Goal: Information Seeking & Learning: Get advice/opinions

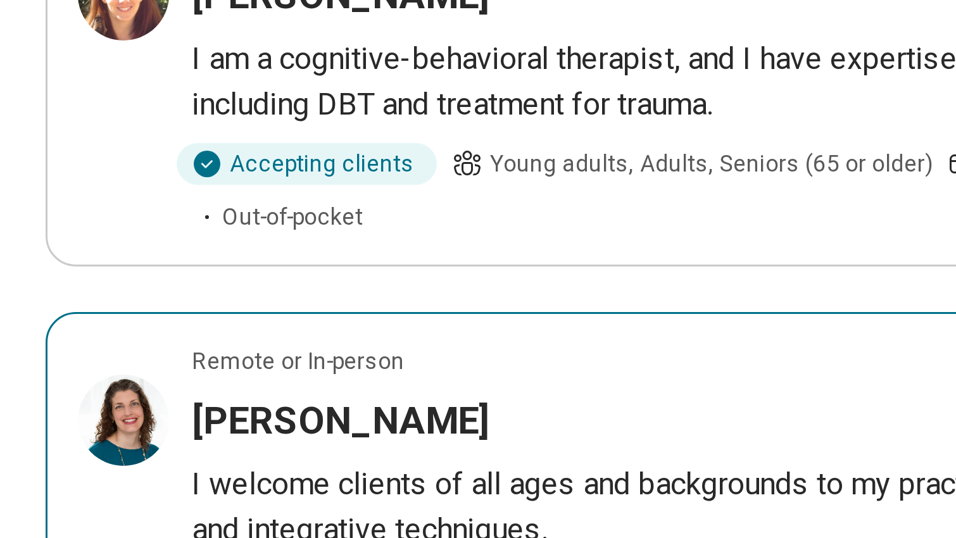
scroll to position [1296, 0]
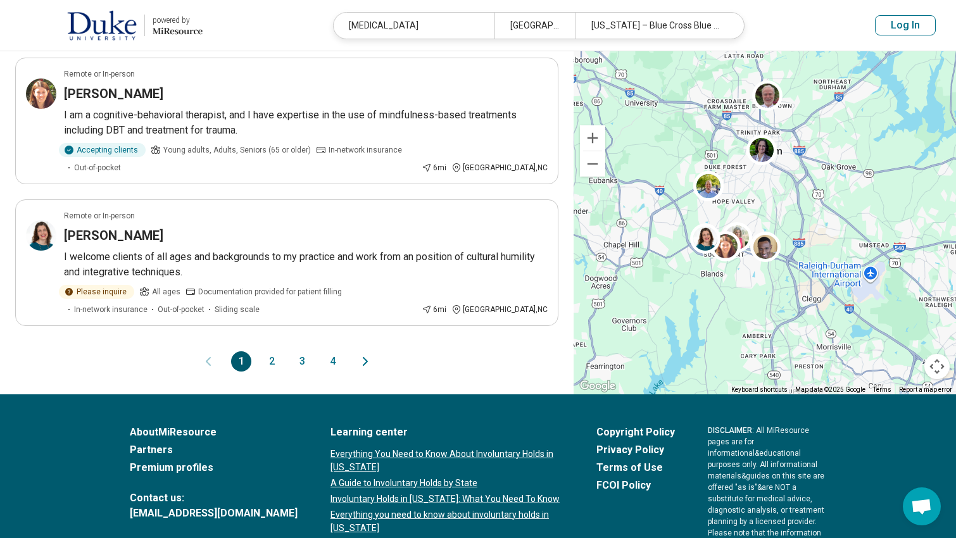
drag, startPoint x: 277, startPoint y: 278, endPoint x: 142, endPoint y: 326, distance: 142.6
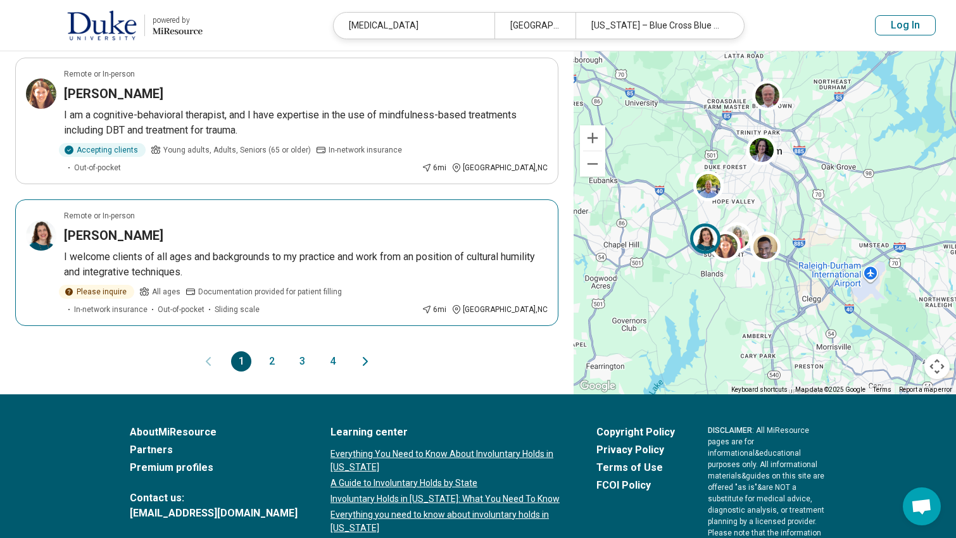
click at [112, 249] on p "I welcome clients of all ages and backgrounds to my practice and work from an p…" at bounding box center [306, 264] width 484 height 30
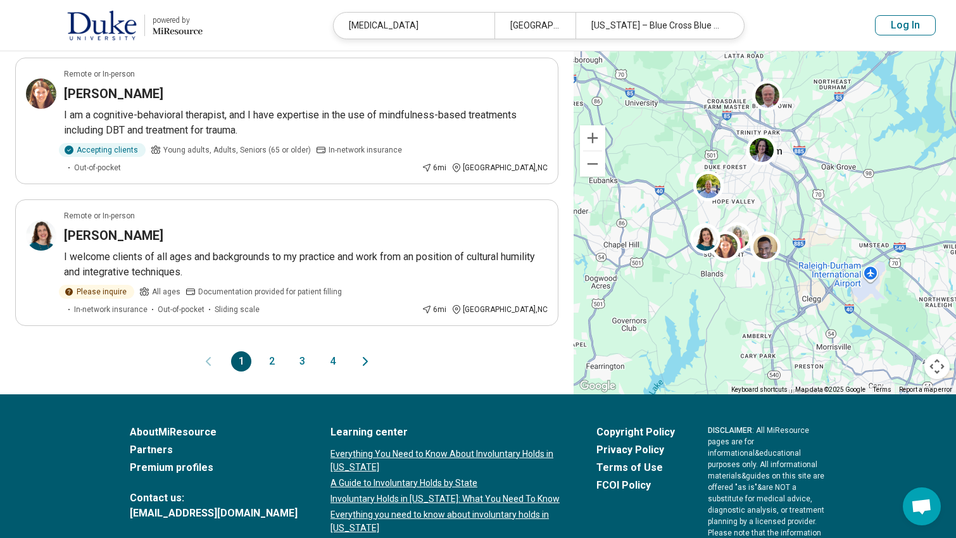
click at [275, 351] on button "2" at bounding box center [271, 361] width 20 height 20
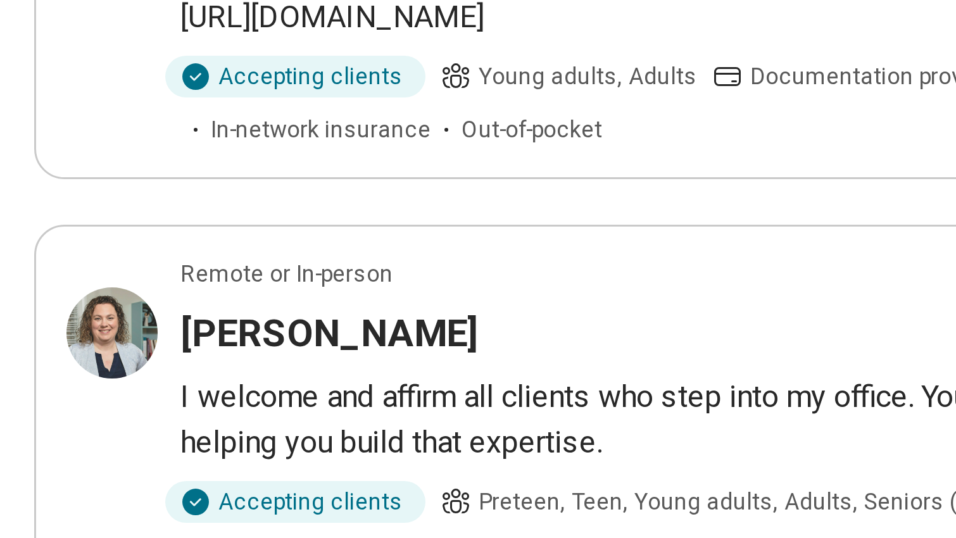
scroll to position [1075, 0]
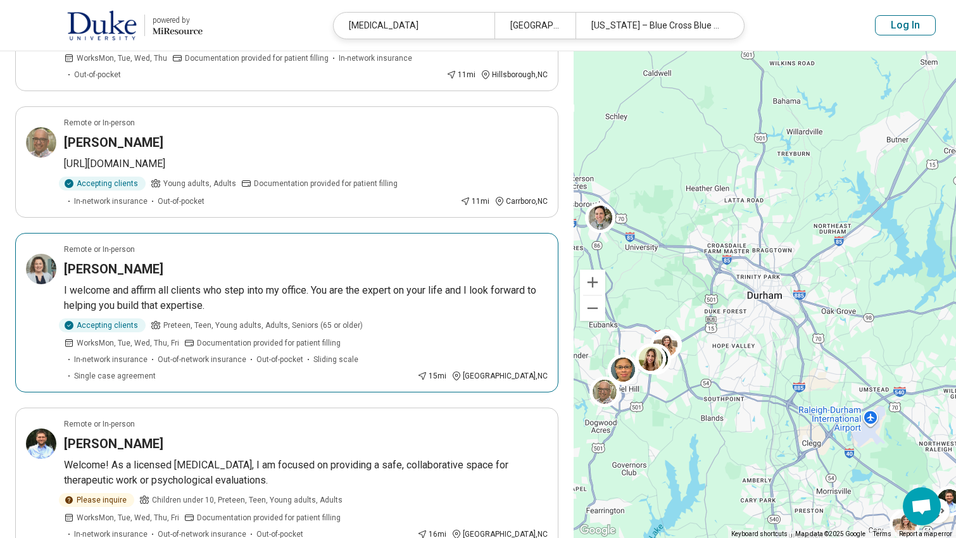
drag, startPoint x: 9, startPoint y: 221, endPoint x: 195, endPoint y: 217, distance: 185.5
click at [301, 260] on div "Kimberley Benton" at bounding box center [306, 269] width 484 height 18
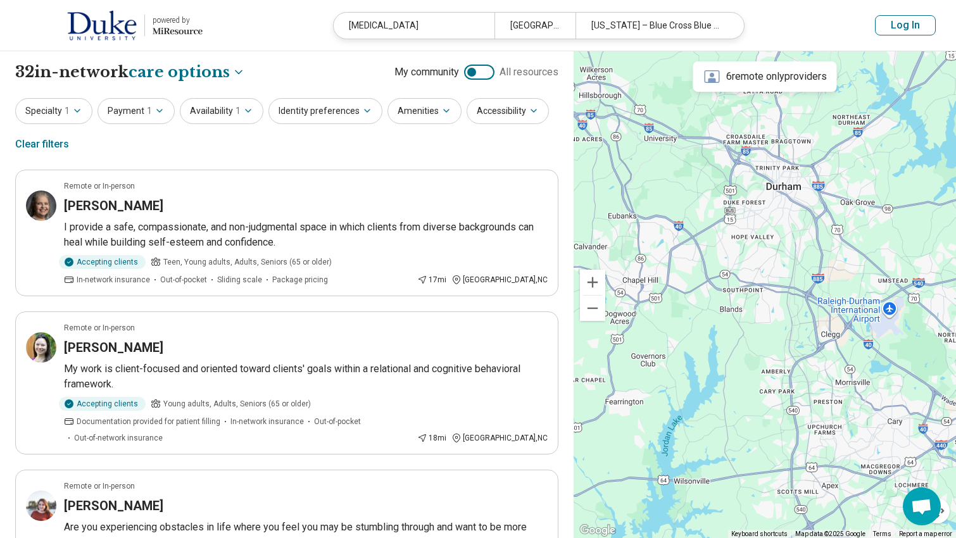
drag, startPoint x: 769, startPoint y: 443, endPoint x: 787, endPoint y: 333, distance: 111.7
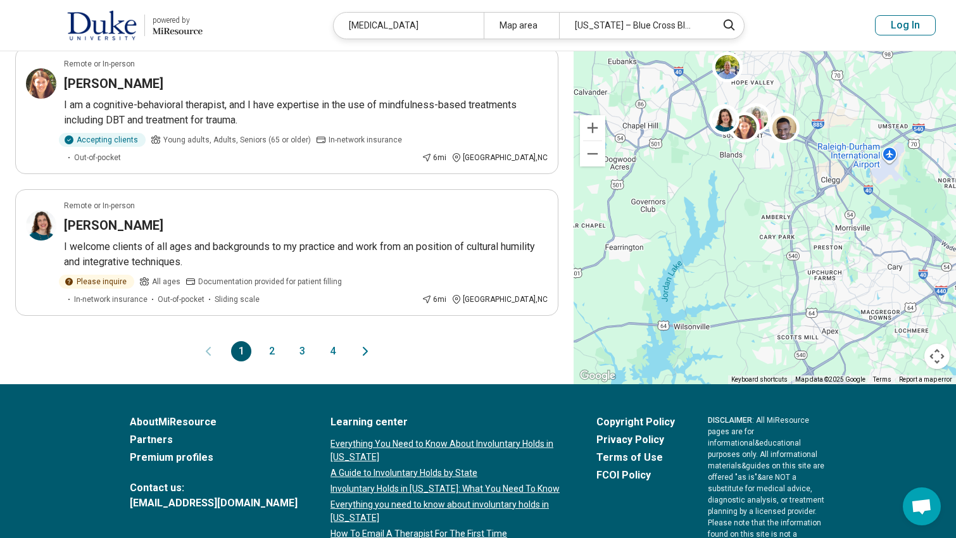
click at [241, 341] on button "1" at bounding box center [241, 351] width 20 height 20
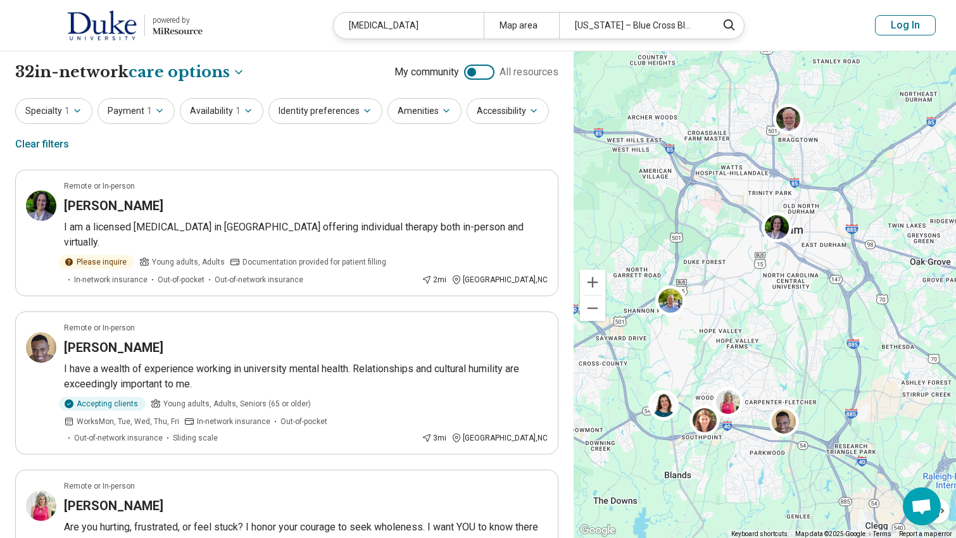
drag, startPoint x: 692, startPoint y: 172, endPoint x: 749, endPoint y: 179, distance: 57.5
click at [749, 179] on div "3" at bounding box center [764, 294] width 382 height 487
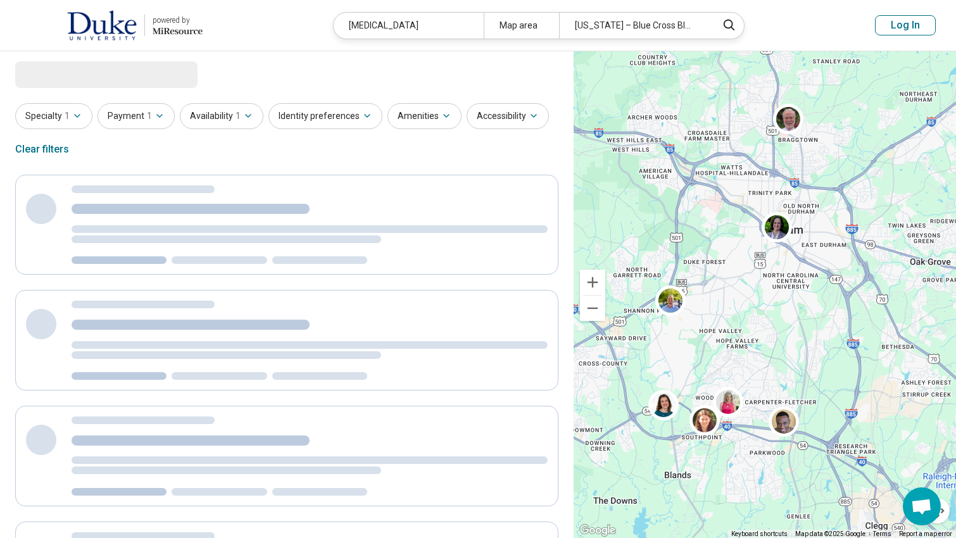
select select "***"
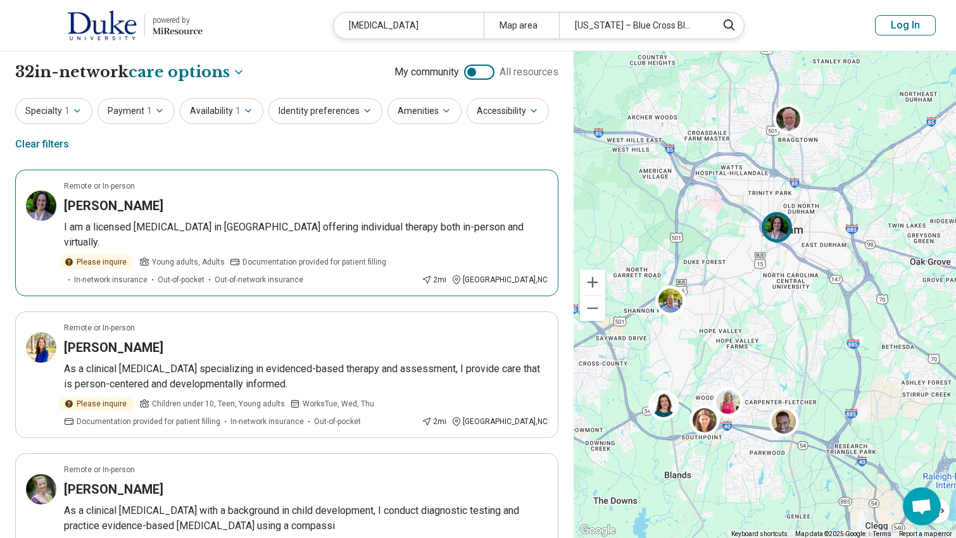
click at [432, 199] on div "Carolyn Reynolds" at bounding box center [306, 206] width 484 height 18
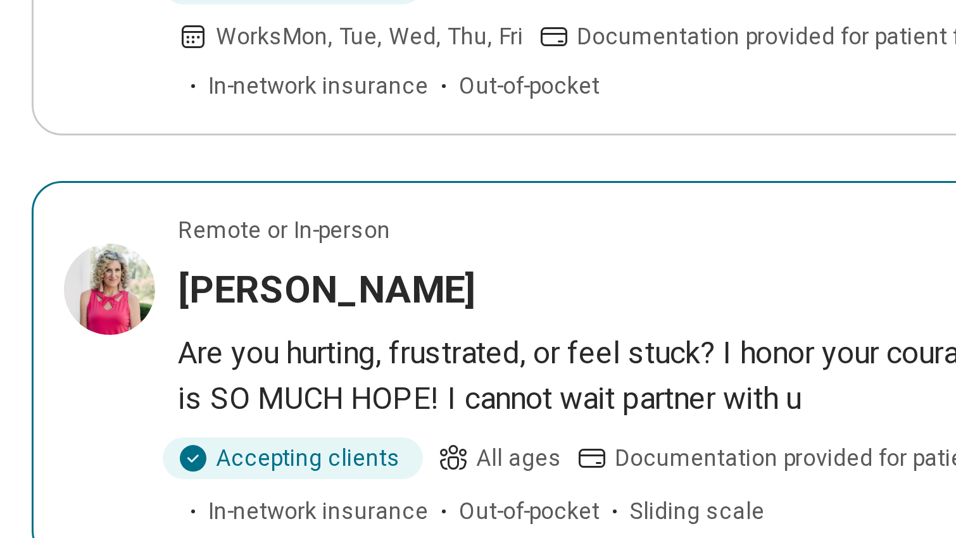
scroll to position [725, 0]
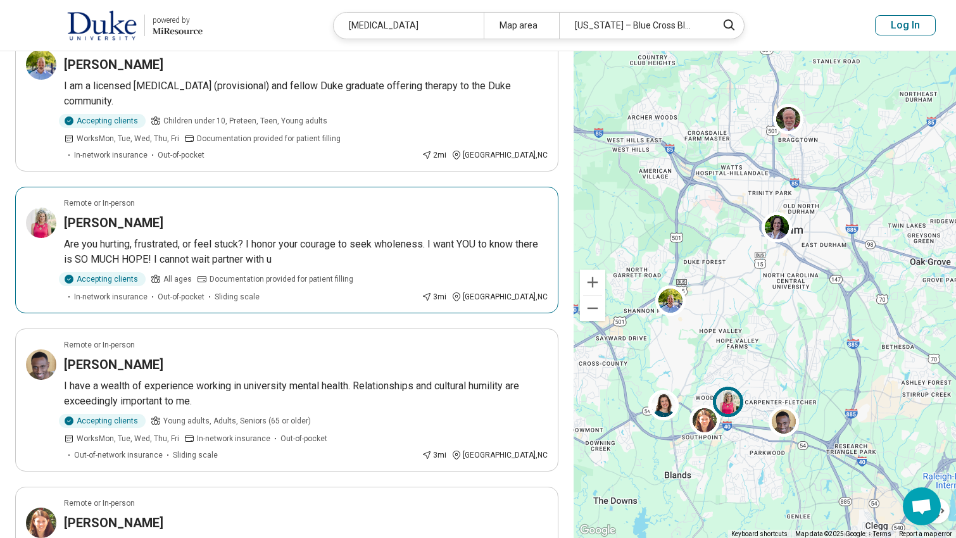
click at [208, 237] on p "Are you hurting, frustrated, or feel stuck? I honor your courage to seek wholen…" at bounding box center [306, 252] width 484 height 30
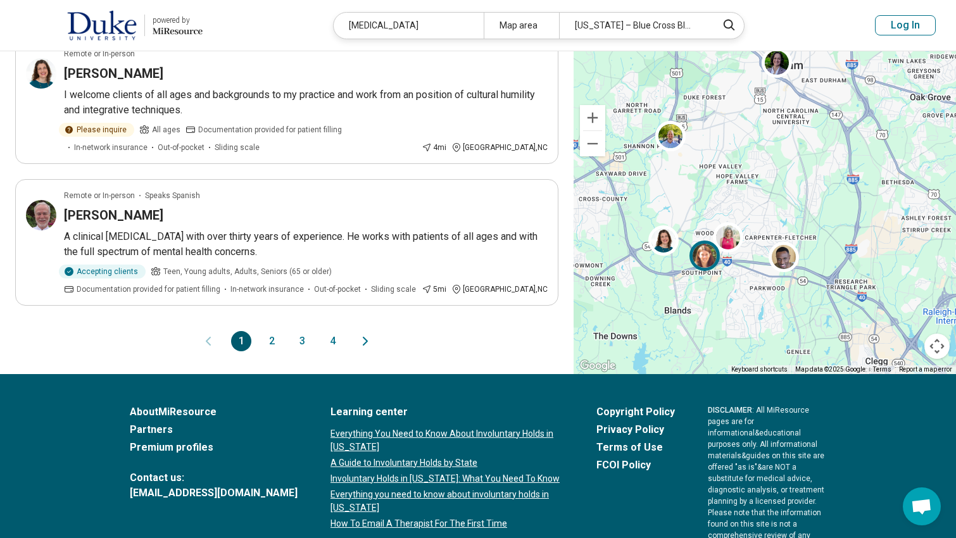
scroll to position [1317, 0]
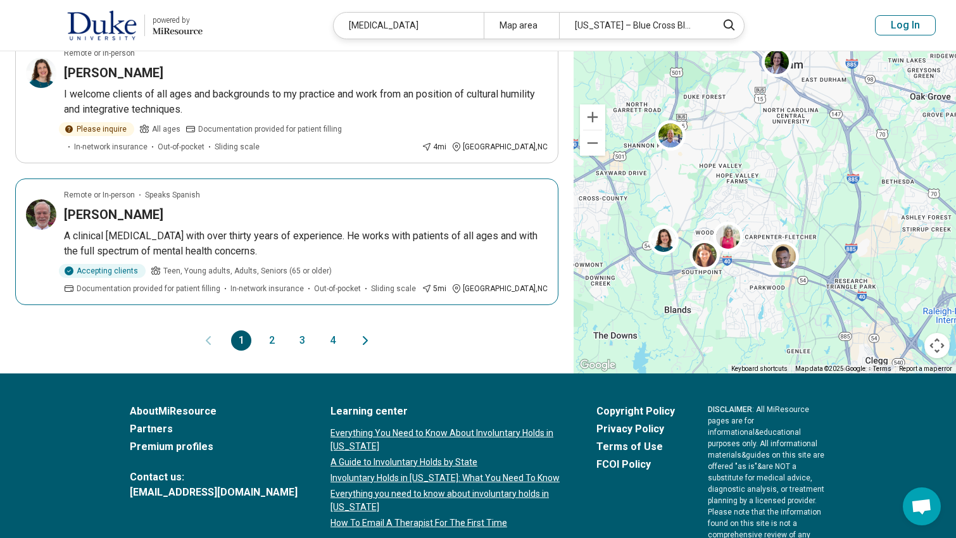
click at [272, 206] on div "Peter Hampton" at bounding box center [306, 215] width 484 height 18
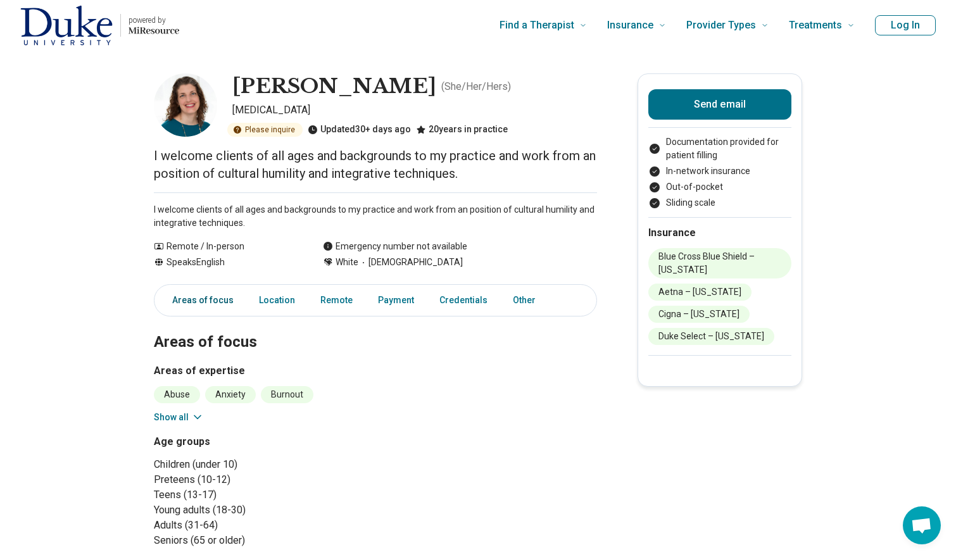
click at [229, 296] on link "Areas of focus" at bounding box center [199, 300] width 84 height 26
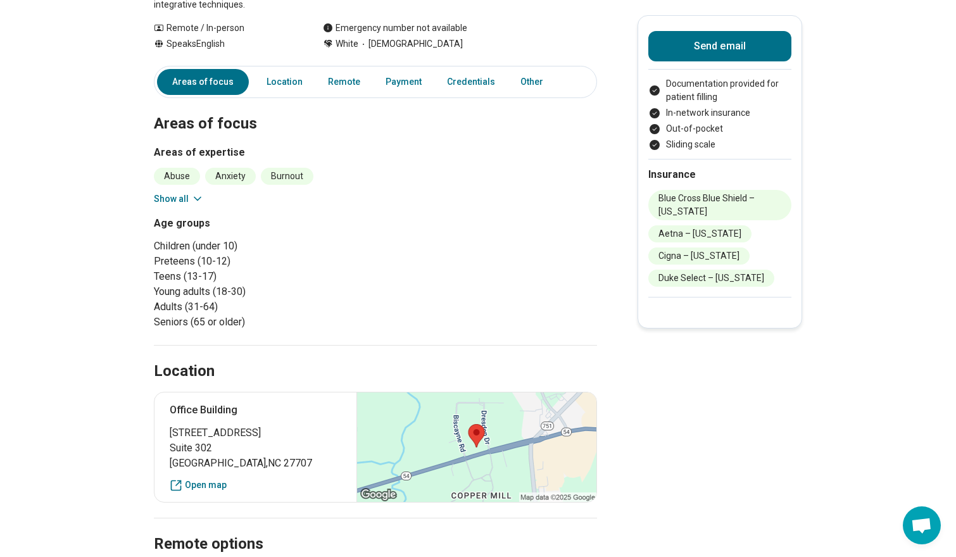
scroll to position [218, 0]
click at [185, 194] on button "Show all" at bounding box center [179, 198] width 50 height 13
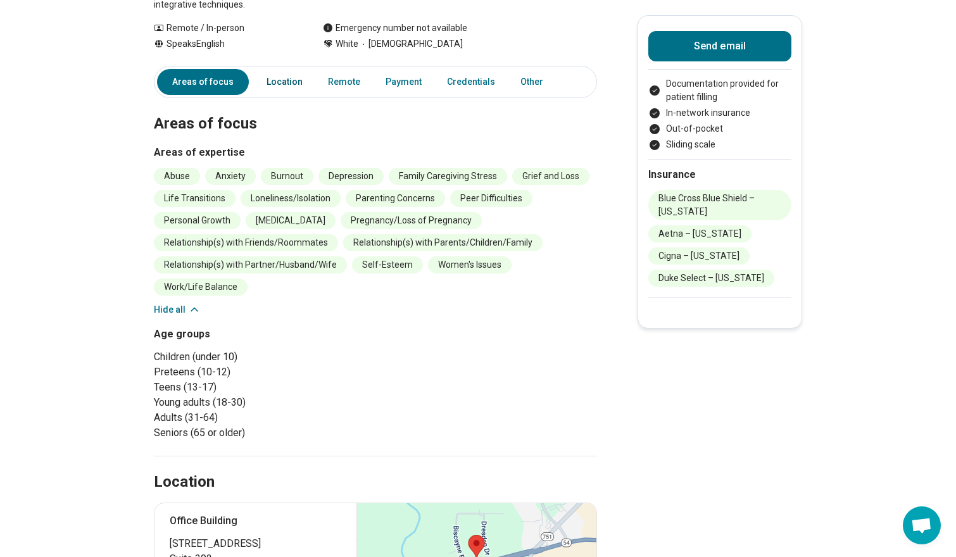
click at [296, 78] on link "Location" at bounding box center [284, 82] width 51 height 26
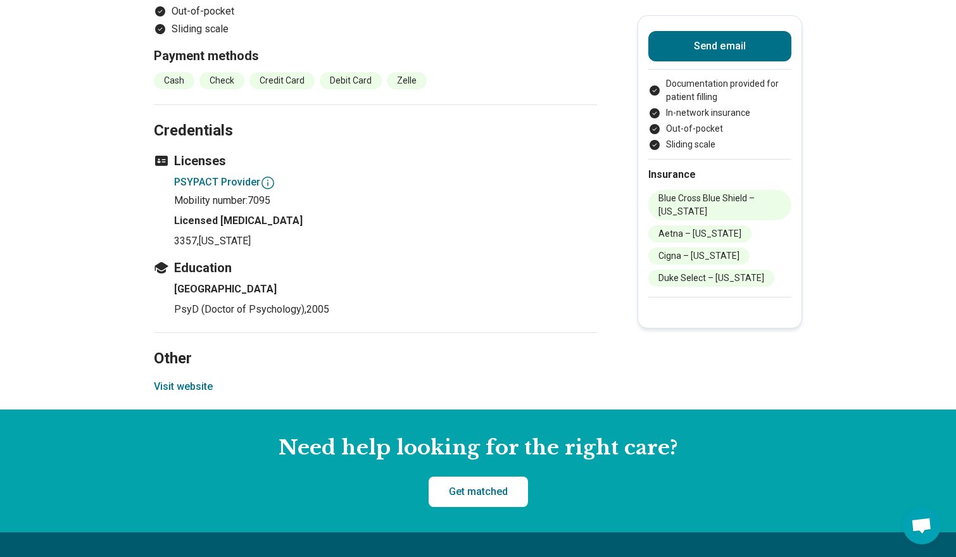
scroll to position [1126, 0]
click at [199, 385] on button "Visit website" at bounding box center [183, 386] width 59 height 15
click at [801, 77] on div "Send email Documentation provided for patient filling In-network insurance Out-…" at bounding box center [719, 171] width 165 height 313
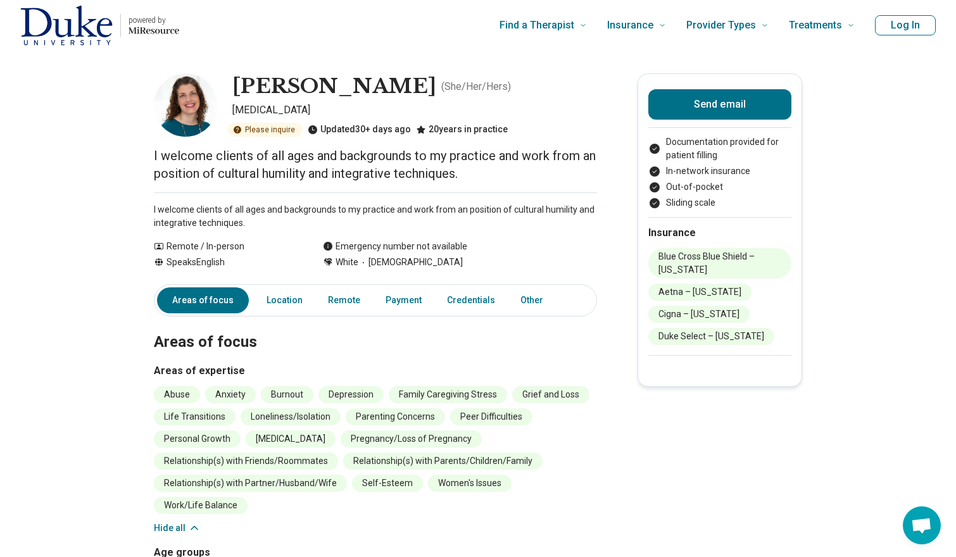
scroll to position [0, 0]
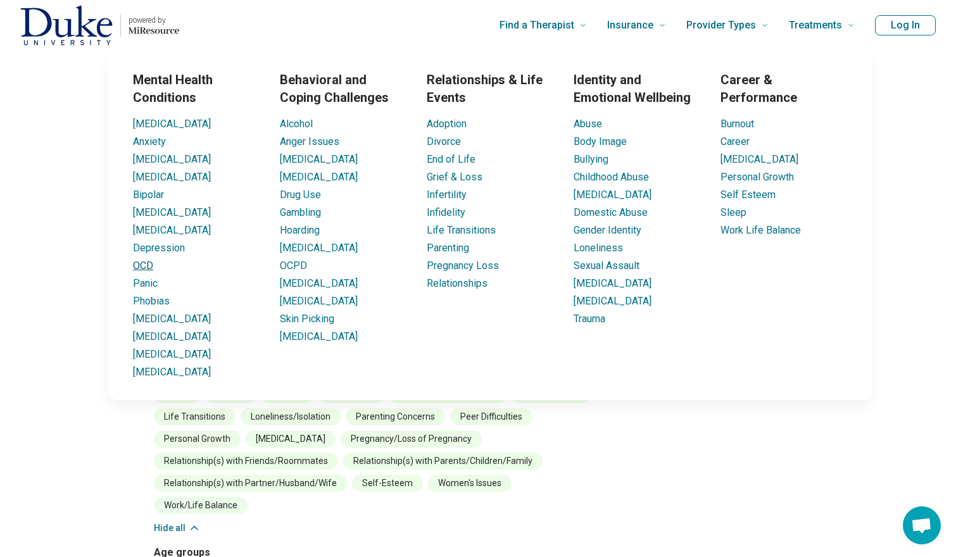
click at [139, 265] on link "OCD" at bounding box center [143, 266] width 20 height 12
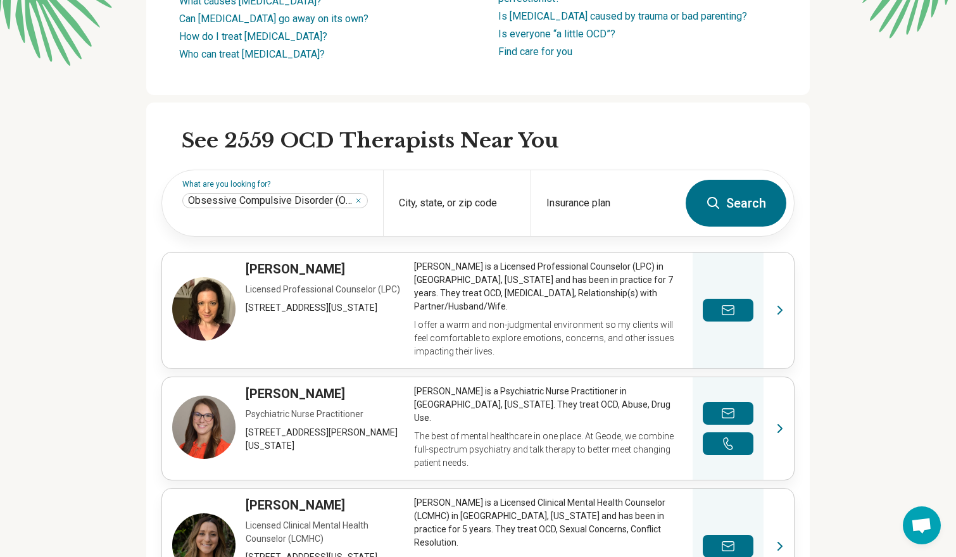
scroll to position [265, 0]
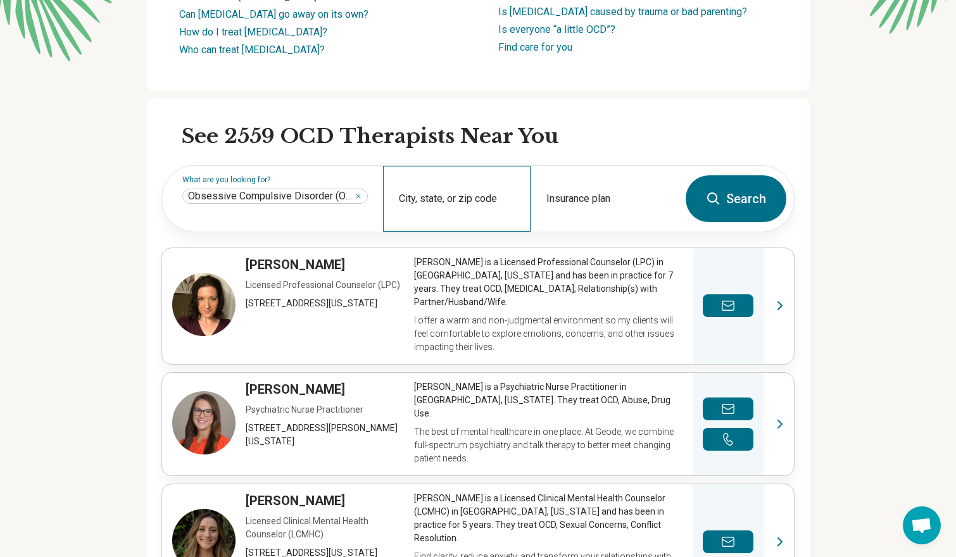
click at [446, 209] on div "City, state, or zip code" at bounding box center [456, 199] width 147 height 66
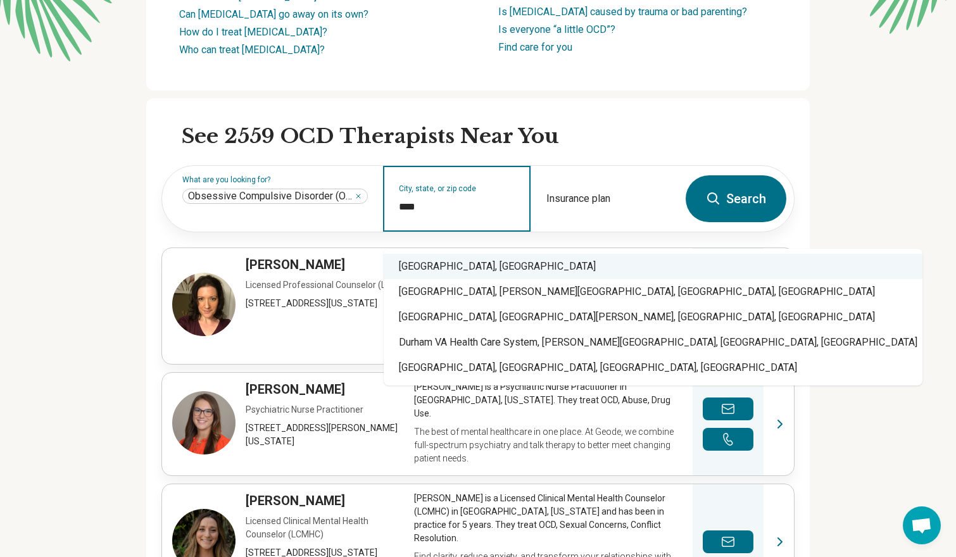
click at [480, 263] on div "[GEOGRAPHIC_DATA], [GEOGRAPHIC_DATA]" at bounding box center [653, 266] width 539 height 25
type input "**********"
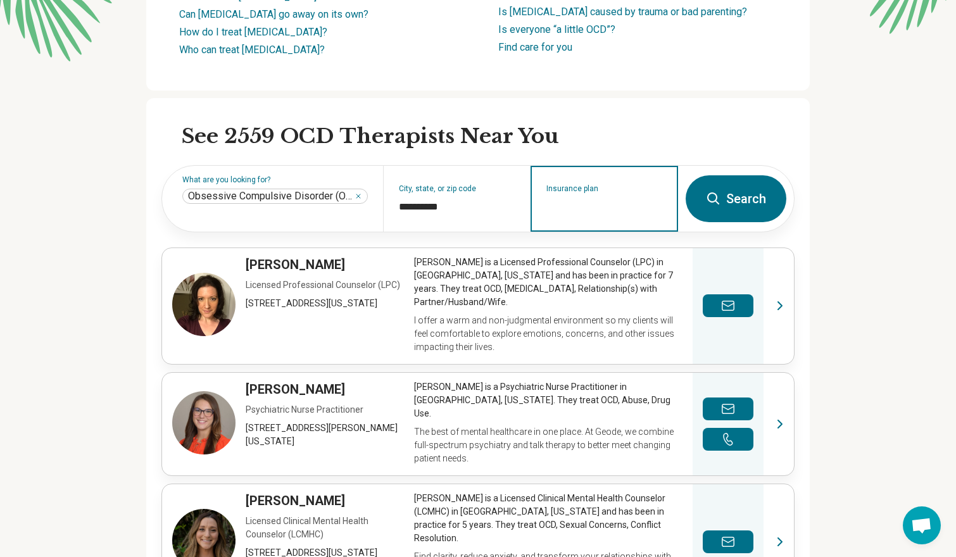
click at [623, 227] on div "Insurance plan" at bounding box center [603, 199] width 147 height 66
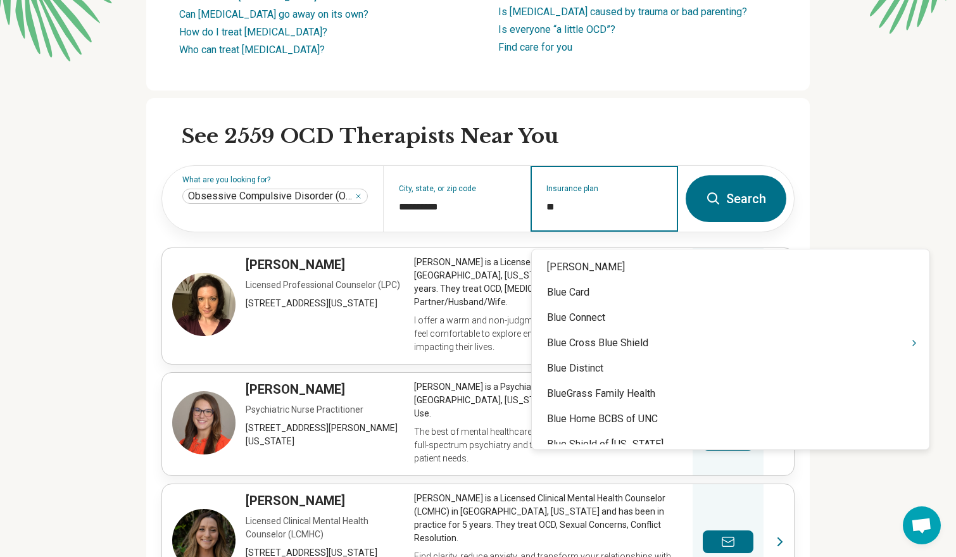
type input "***"
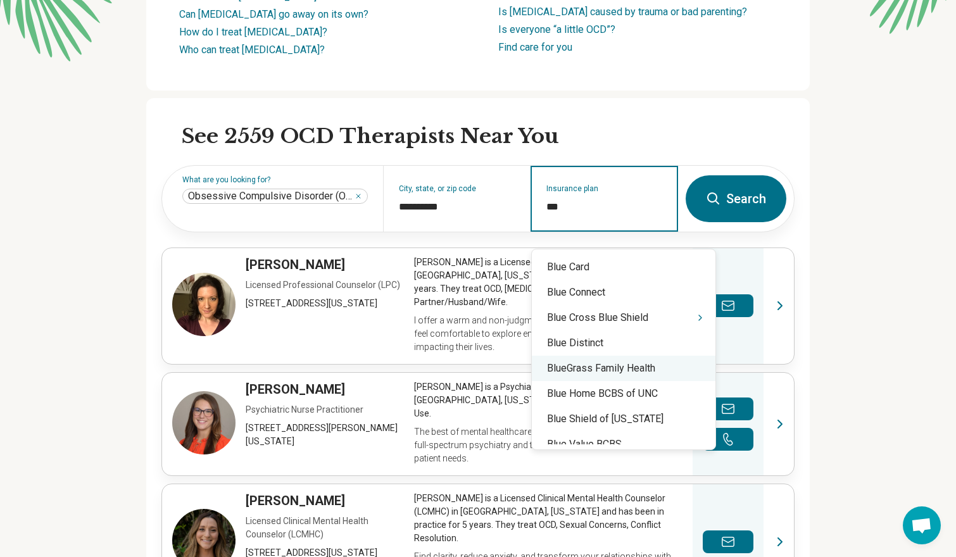
scroll to position [0, 0]
click at [618, 322] on div "Blue Cross Blue Shield" at bounding box center [624, 317] width 184 height 25
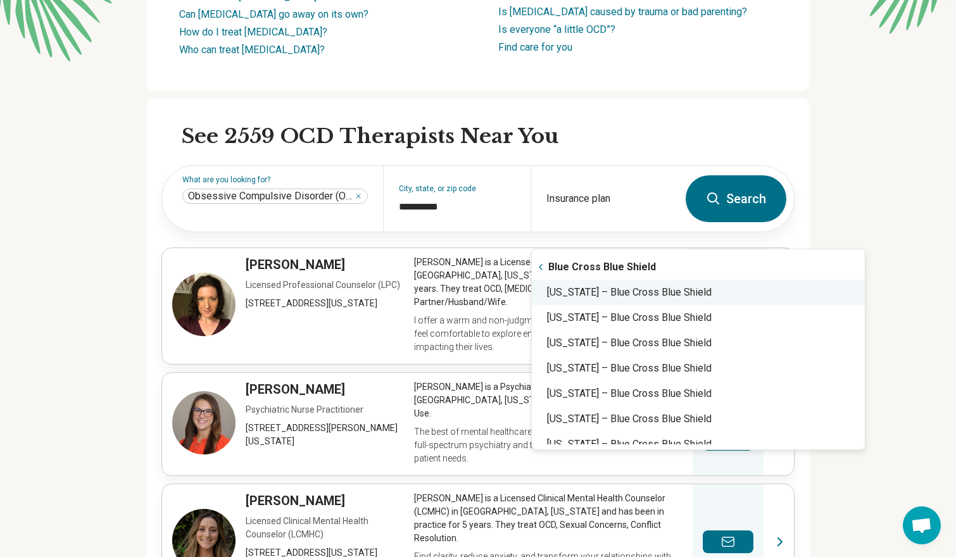
click at [578, 289] on div "North Carolina – Blue Cross Blue Shield" at bounding box center [698, 292] width 333 height 25
type input "**********"
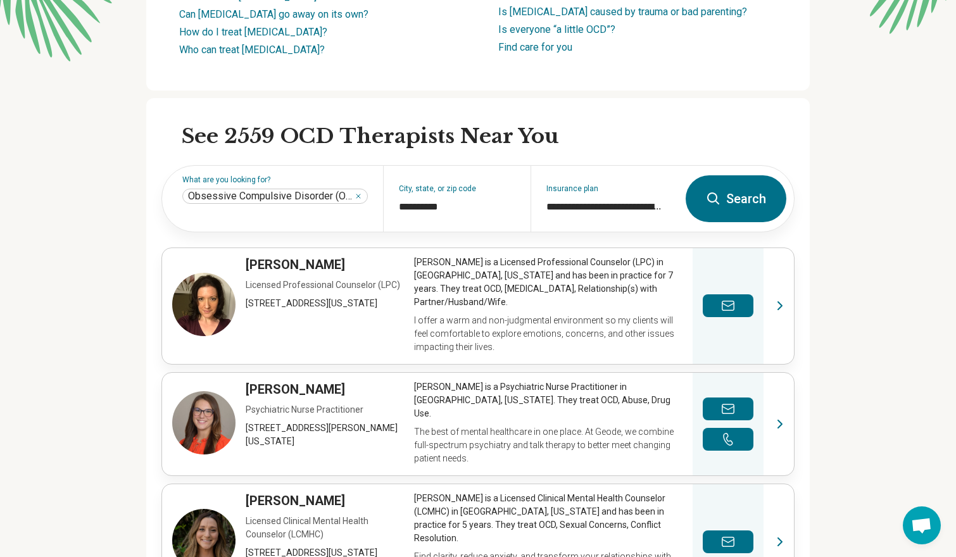
click at [742, 185] on form "**********" at bounding box center [477, 198] width 633 height 67
click at [746, 197] on button "Search" at bounding box center [736, 198] width 101 height 47
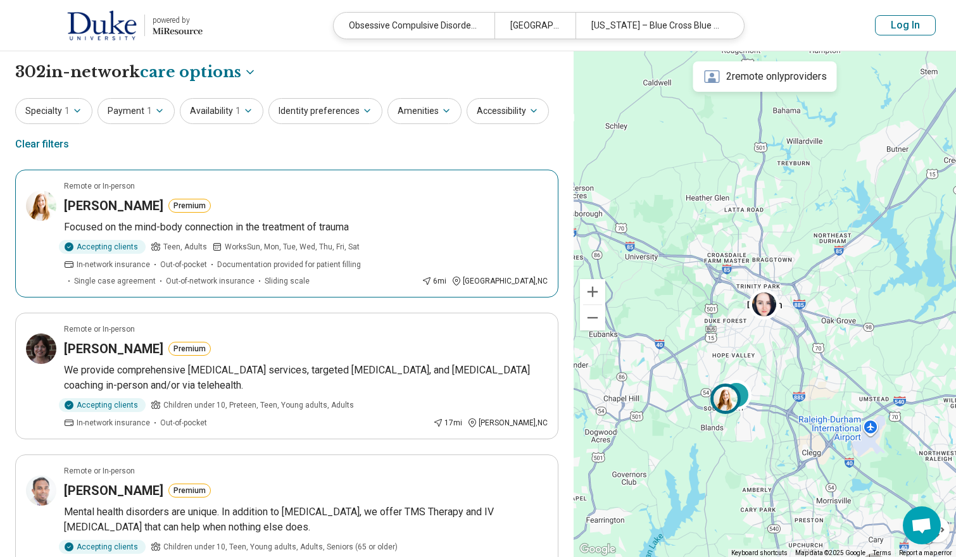
click at [325, 184] on div "Remote or In-person" at bounding box center [306, 185] width 484 height 11
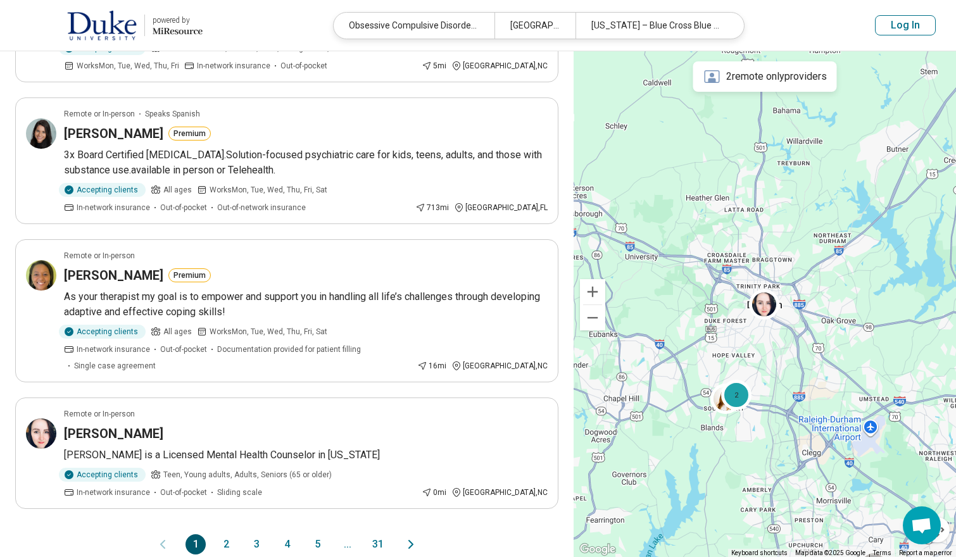
scroll to position [1066, 0]
click at [225, 534] on button "2" at bounding box center [226, 544] width 20 height 20
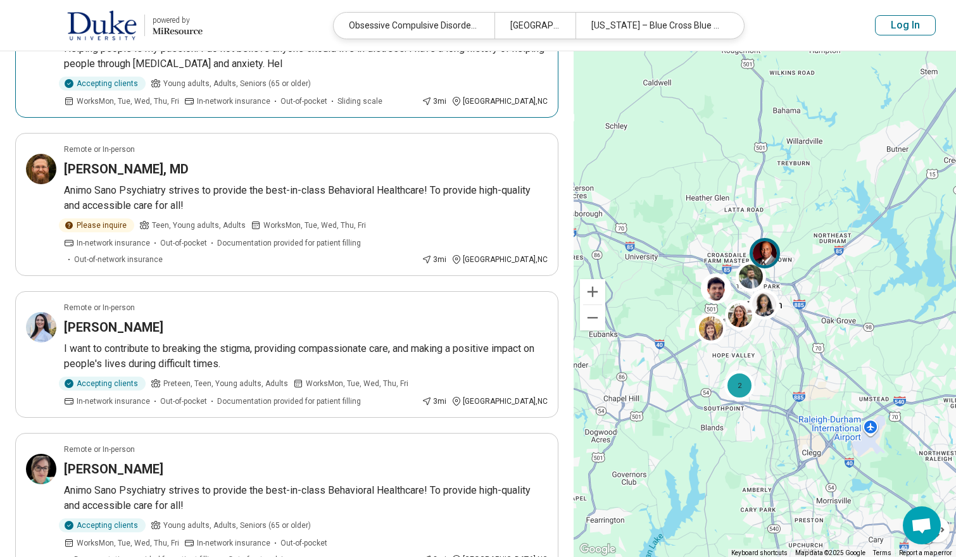
scroll to position [605, 0]
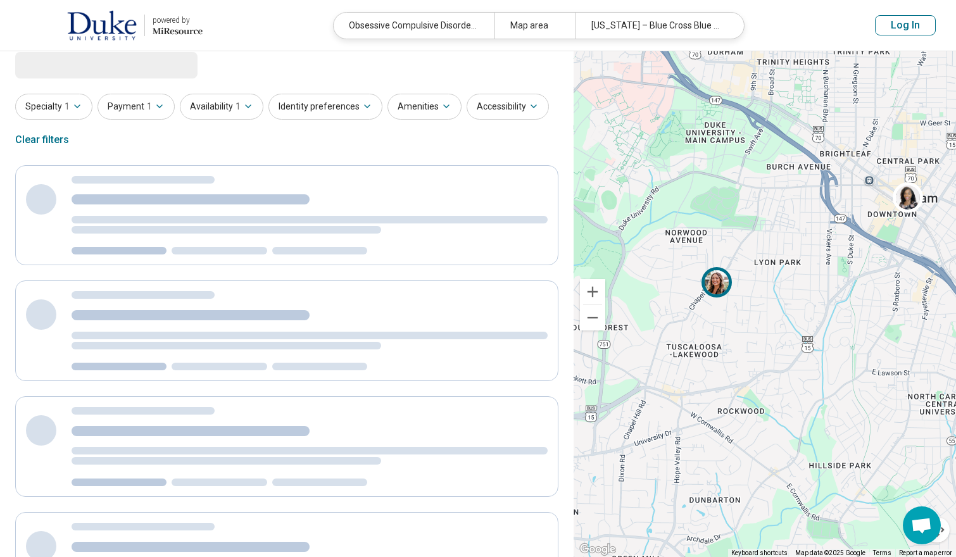
scroll to position [17, 0]
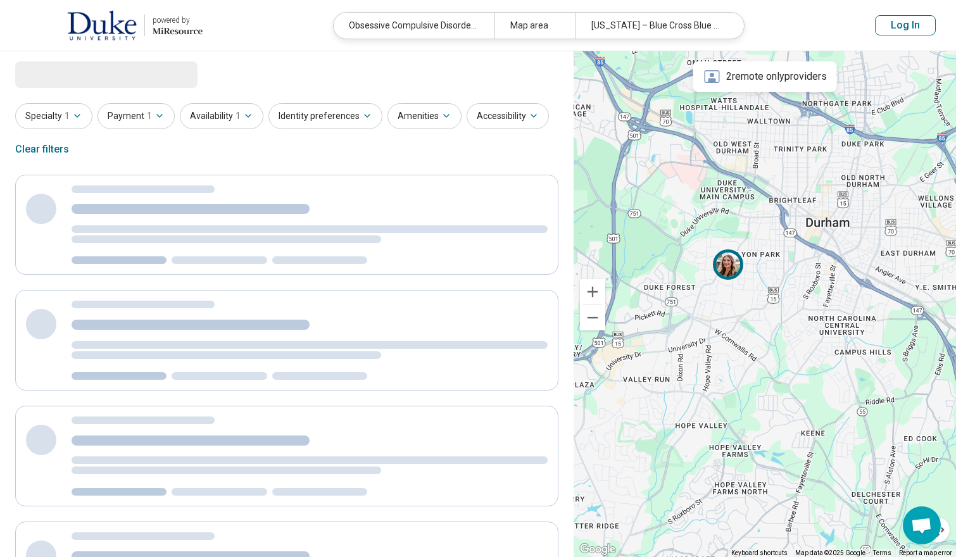
select select "***"
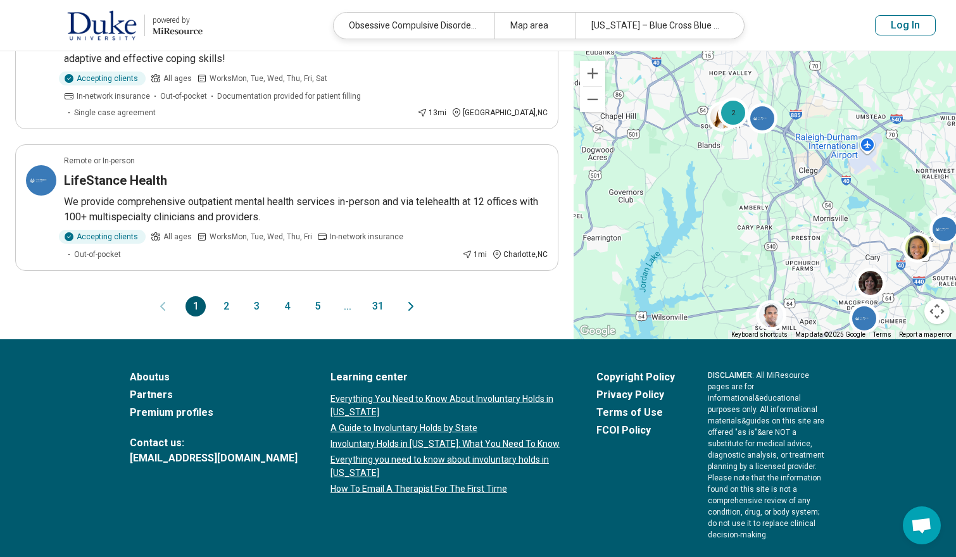
scroll to position [1319, 0]
click at [222, 297] on button "2" at bounding box center [226, 307] width 20 height 20
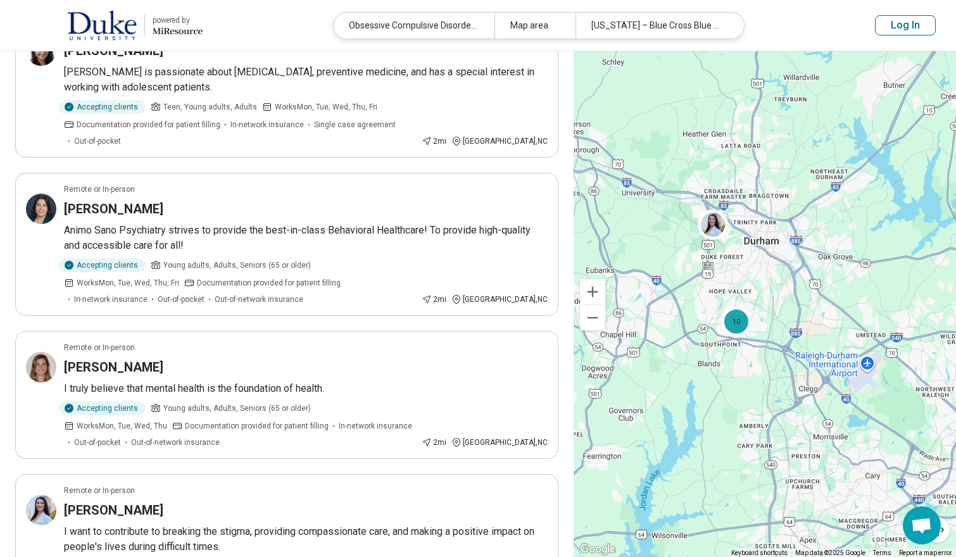
scroll to position [156, 0]
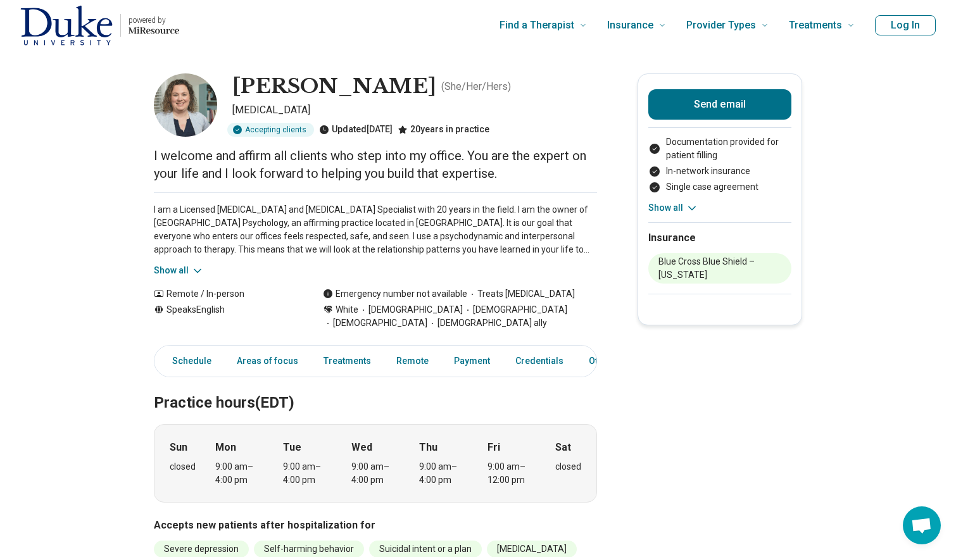
click at [179, 266] on button "Show all" at bounding box center [179, 270] width 50 height 13
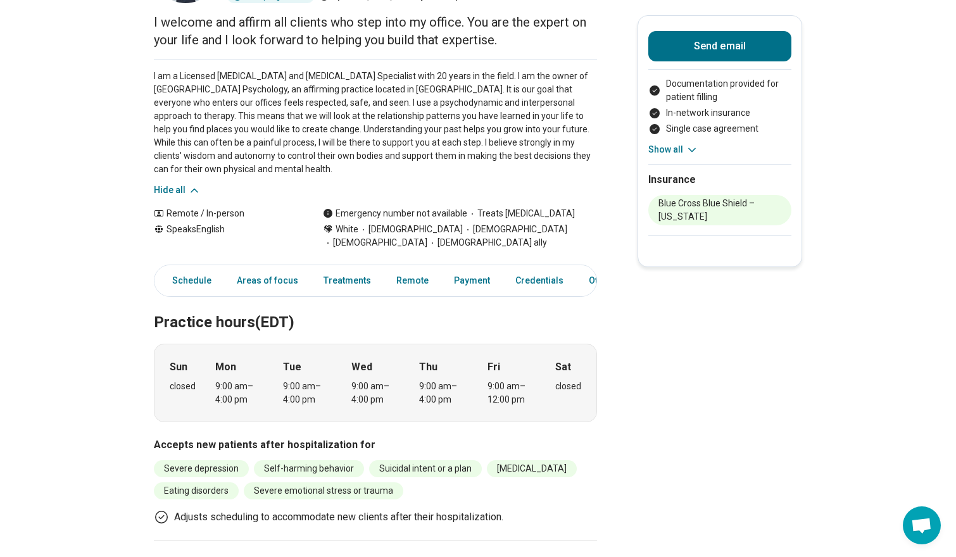
scroll to position [138, 0]
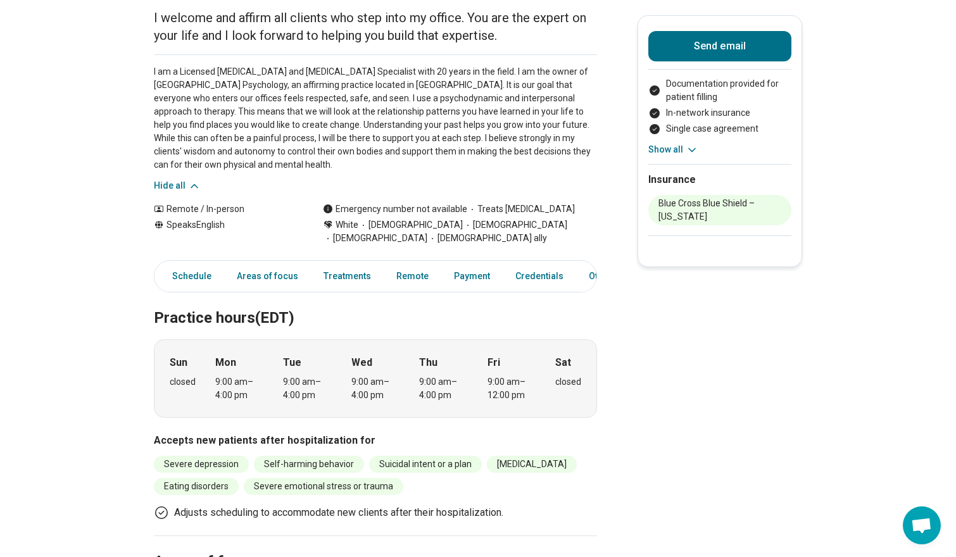
click at [223, 519] on p "Adjusts scheduling to accommodate new clients after their hospitalization." at bounding box center [338, 512] width 329 height 15
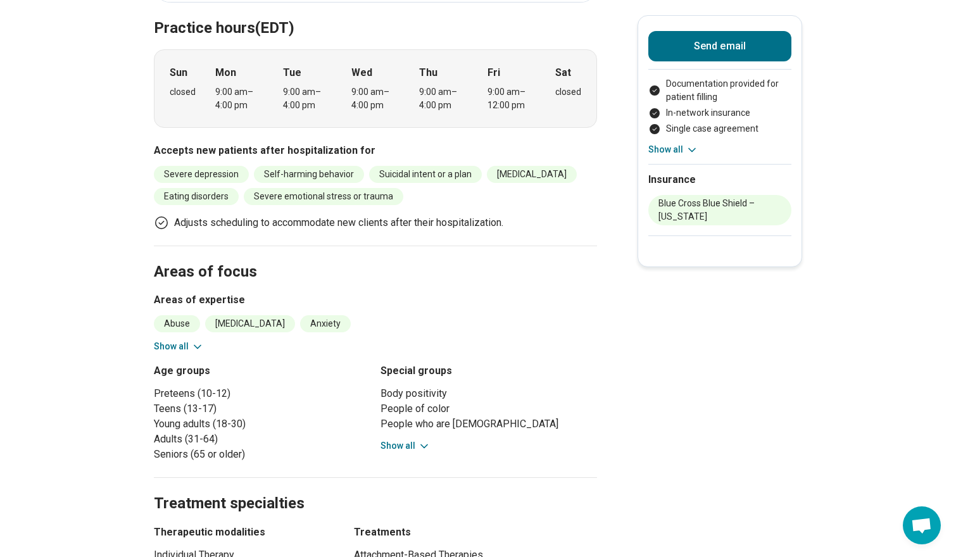
scroll to position [429, 0]
click at [398, 442] on button "Show all" at bounding box center [405, 445] width 50 height 13
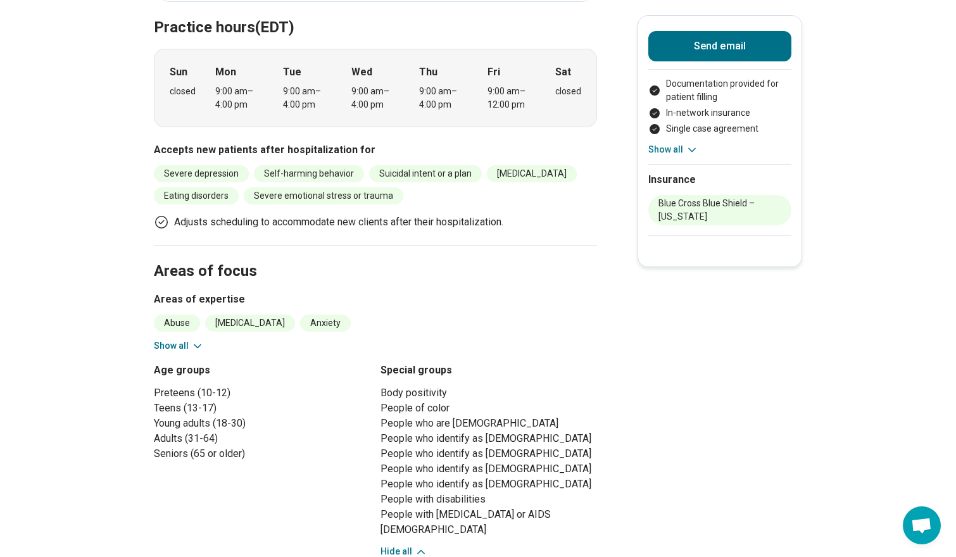
click at [87, 377] on main "Kimberley Benton ( She/Her/Hers ) Psychologist Accepting clients Updated 27 day…" at bounding box center [478, 553] width 956 height 1863
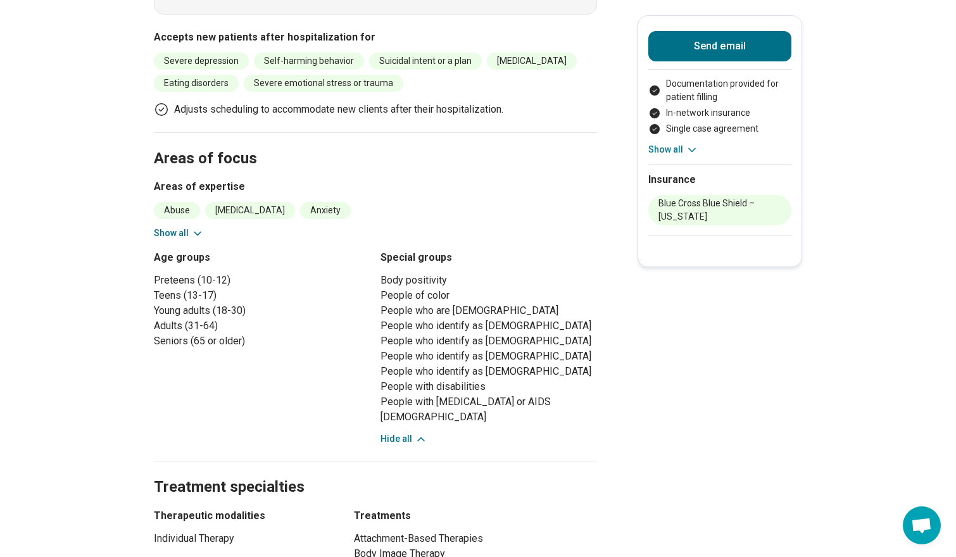
scroll to position [542, 0]
click at [187, 238] on section "Areas of focus Areas of expertise Abuse Anorexia Nervosa Anxiety Binge-Eating D…" at bounding box center [375, 295] width 443 height 329
click at [182, 236] on button "Show all" at bounding box center [179, 231] width 50 height 13
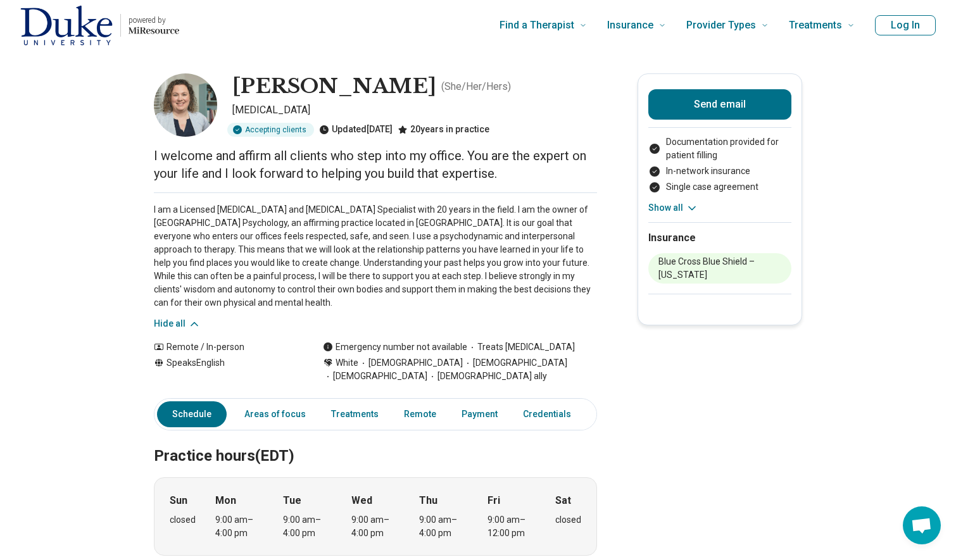
scroll to position [0, 0]
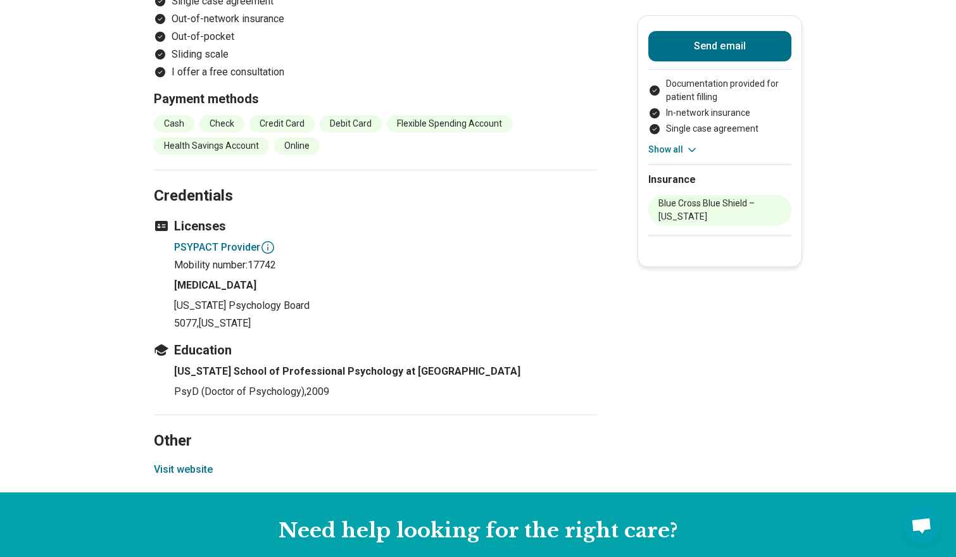
scroll to position [1603, 0]
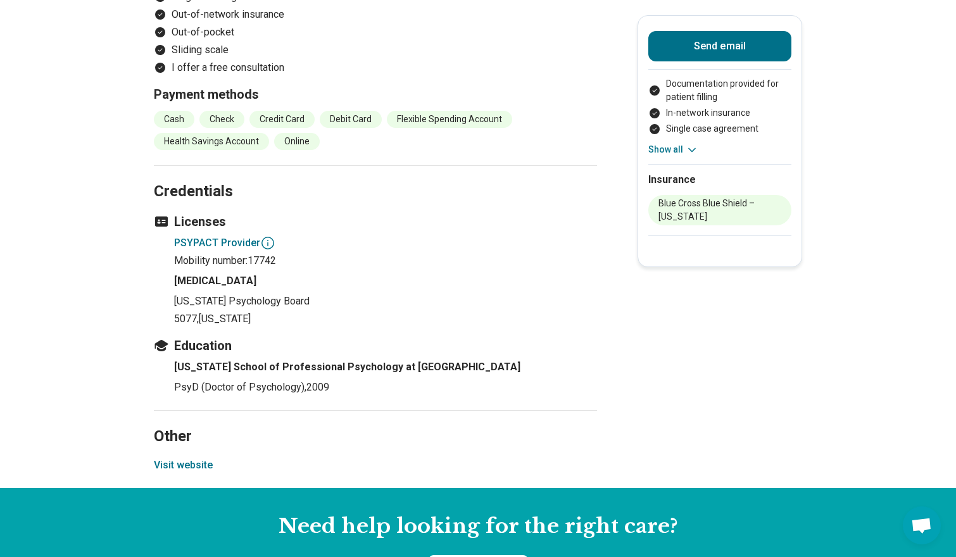
click at [195, 458] on button "Visit website" at bounding box center [183, 465] width 59 height 15
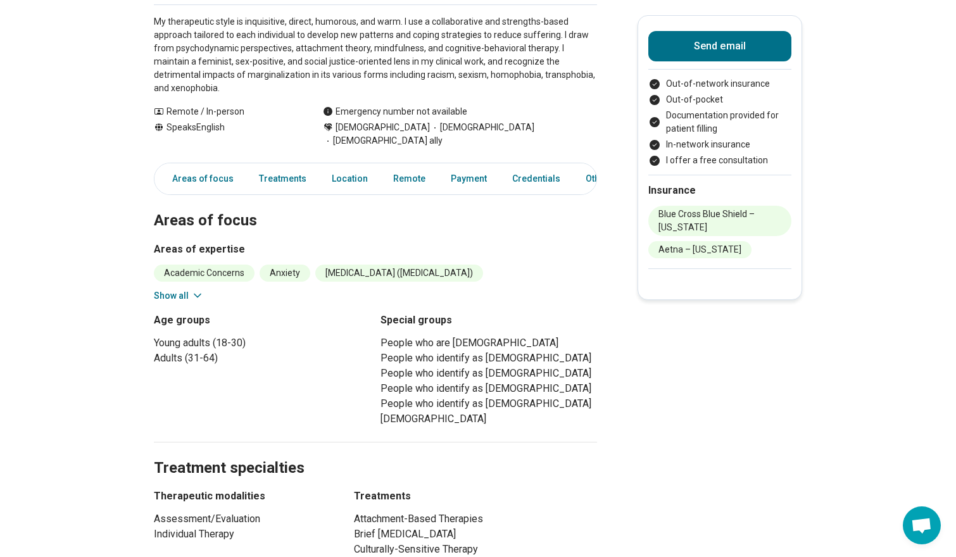
scroll to position [212, 0]
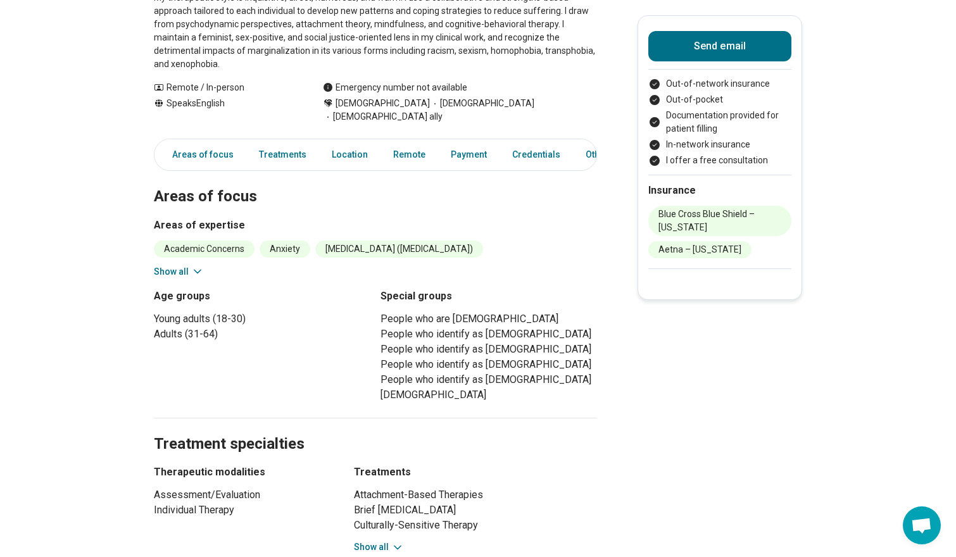
click at [158, 265] on button "Show all" at bounding box center [179, 271] width 50 height 13
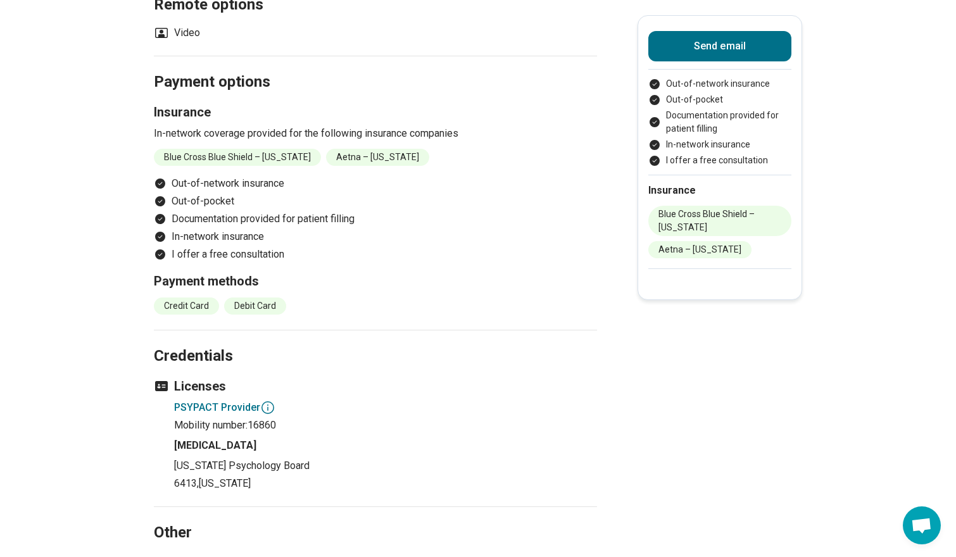
scroll to position [1237, 0]
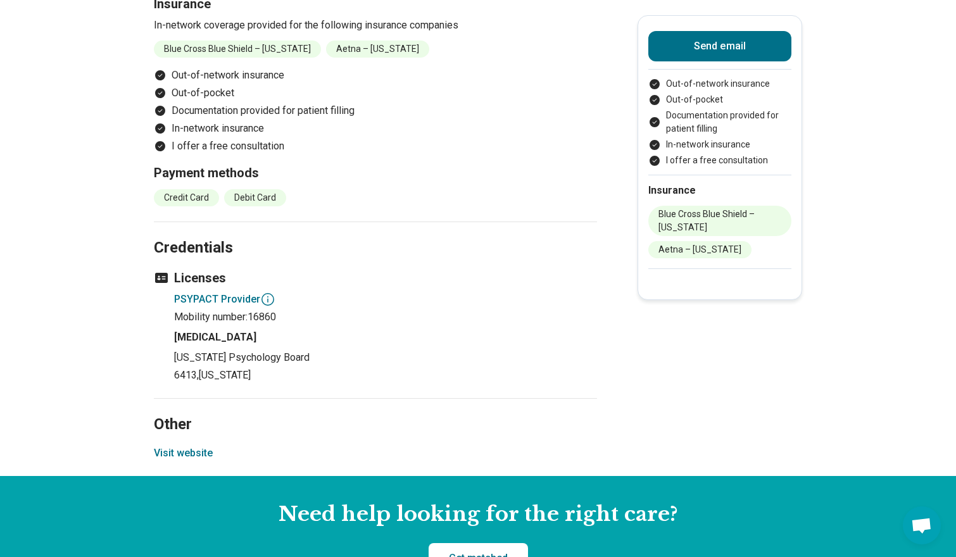
click at [189, 446] on button "Visit website" at bounding box center [183, 453] width 59 height 15
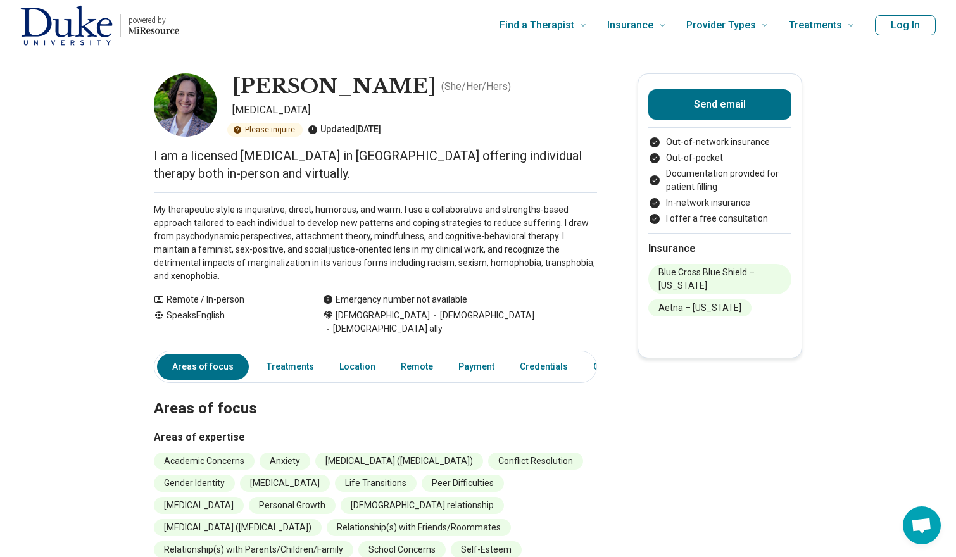
scroll to position [0, 0]
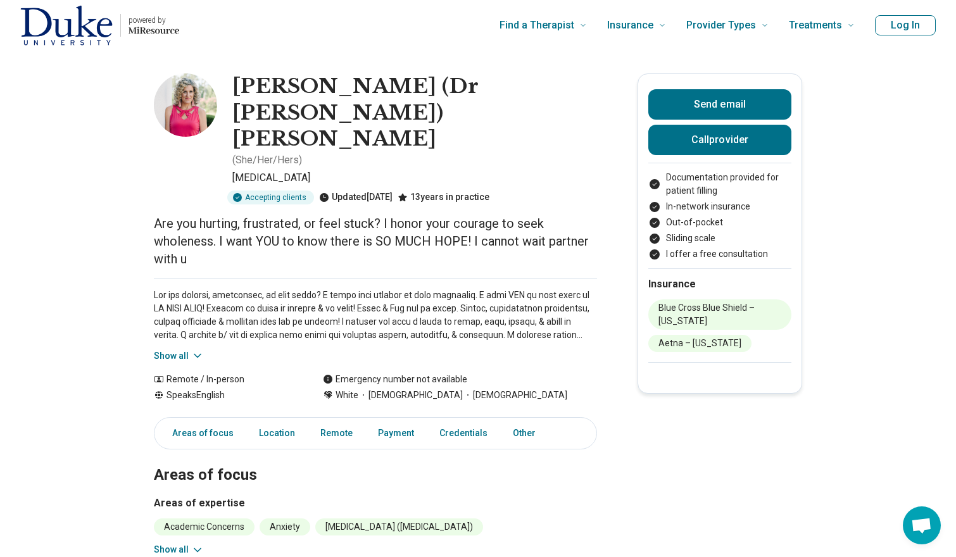
click at [177, 349] on button "Show all" at bounding box center [179, 355] width 50 height 13
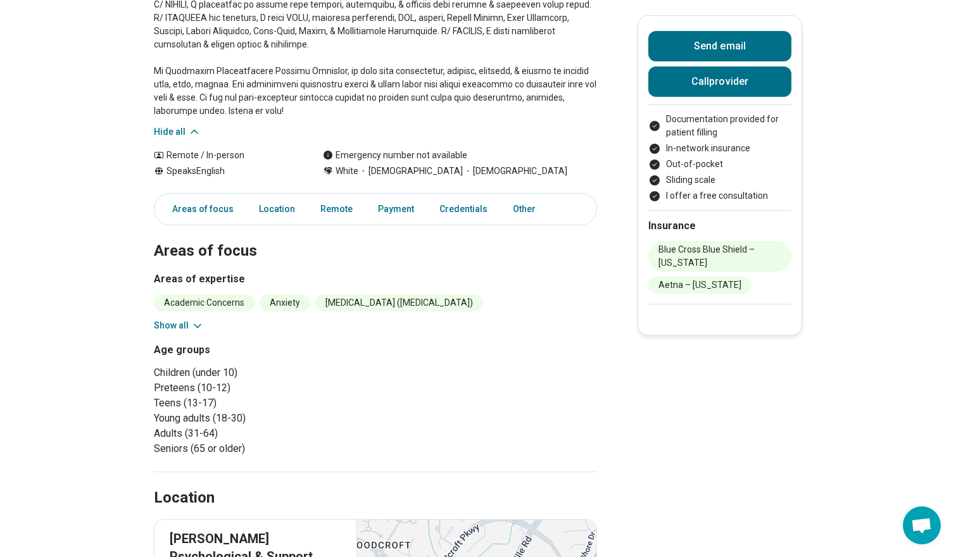
scroll to position [385, 0]
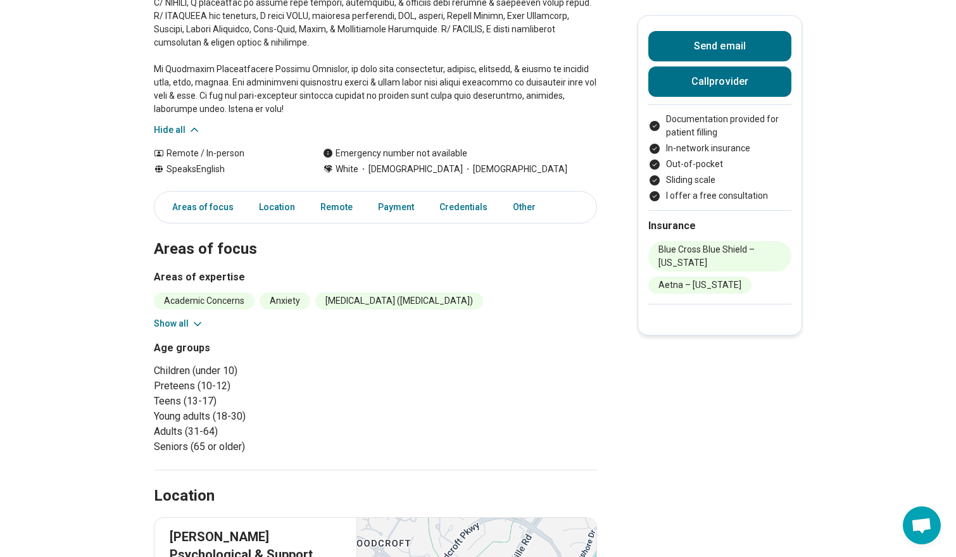
click at [189, 292] on div "Academic Concerns Anxiety Attention Deficit Hyperactivity Disorder (ADHD) Autis…" at bounding box center [375, 311] width 443 height 38
click at [187, 317] on button "Show all" at bounding box center [179, 323] width 50 height 13
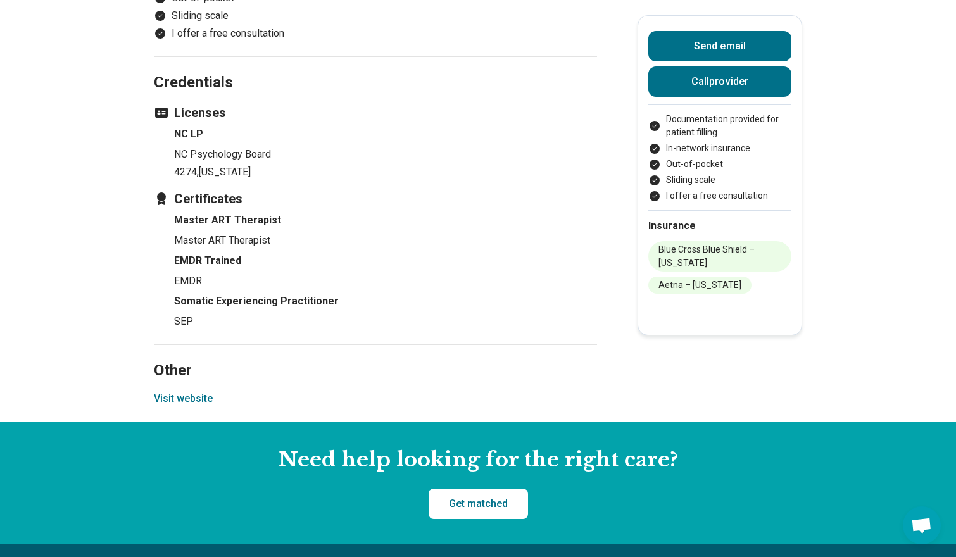
scroll to position [1584, 0]
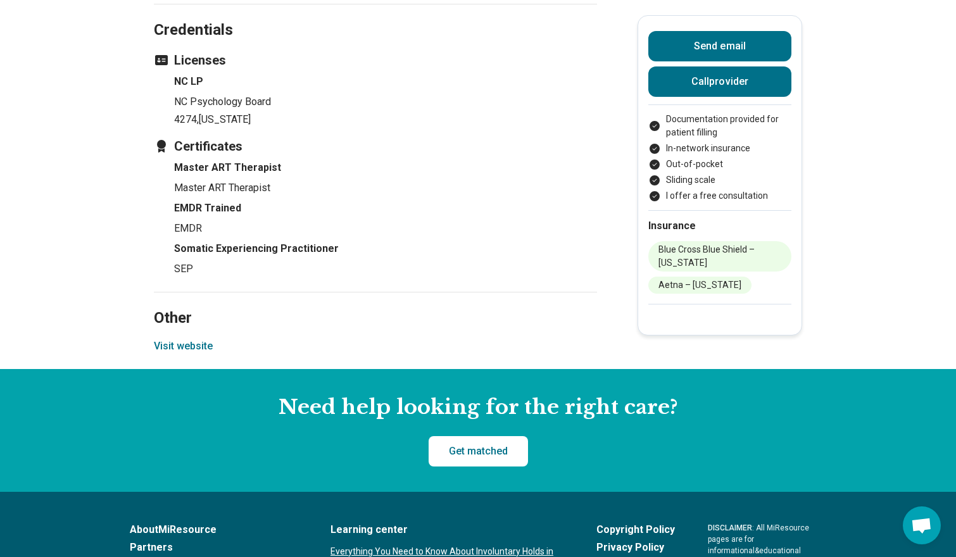
click at [196, 339] on button "Visit website" at bounding box center [183, 346] width 59 height 15
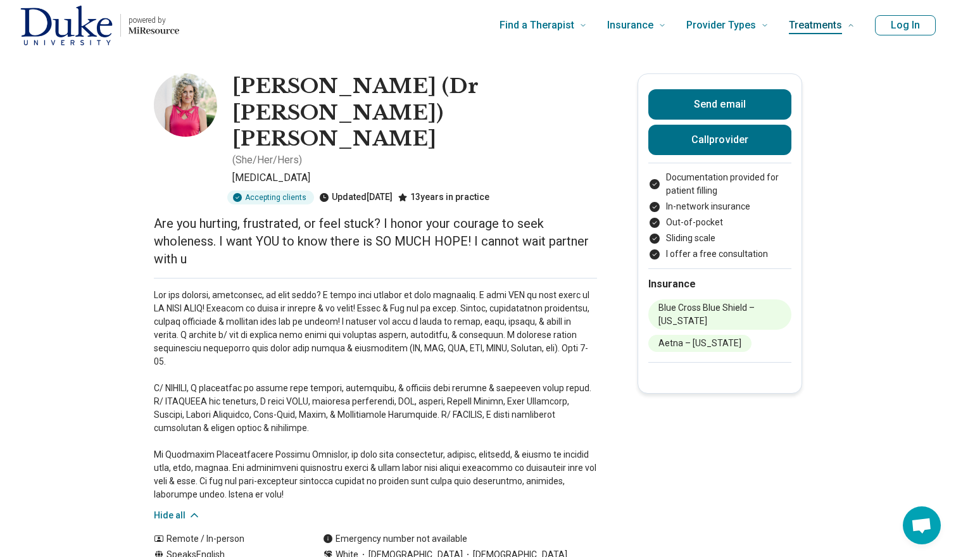
scroll to position [0, 0]
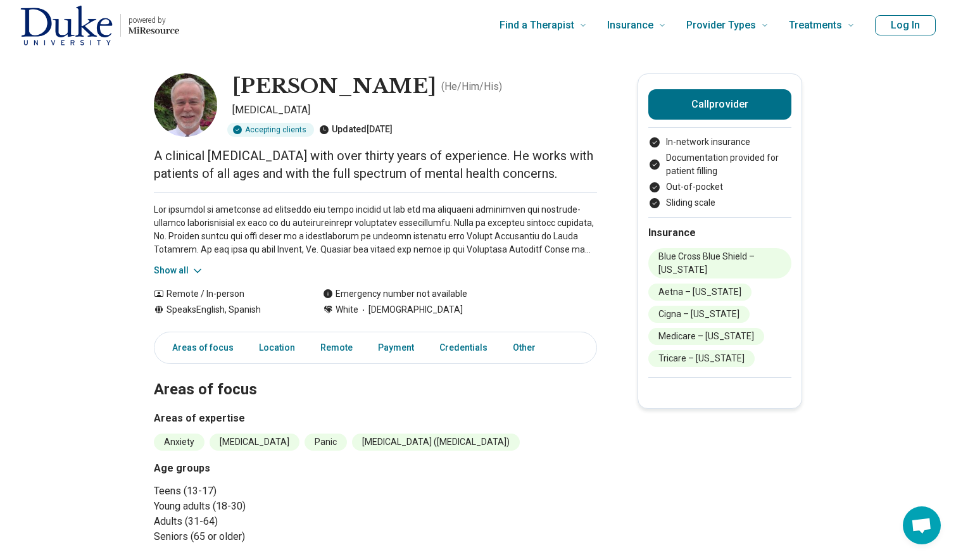
click at [181, 257] on div "Show all" at bounding box center [375, 234] width 443 height 85
click at [175, 270] on button "Show all" at bounding box center [179, 270] width 50 height 13
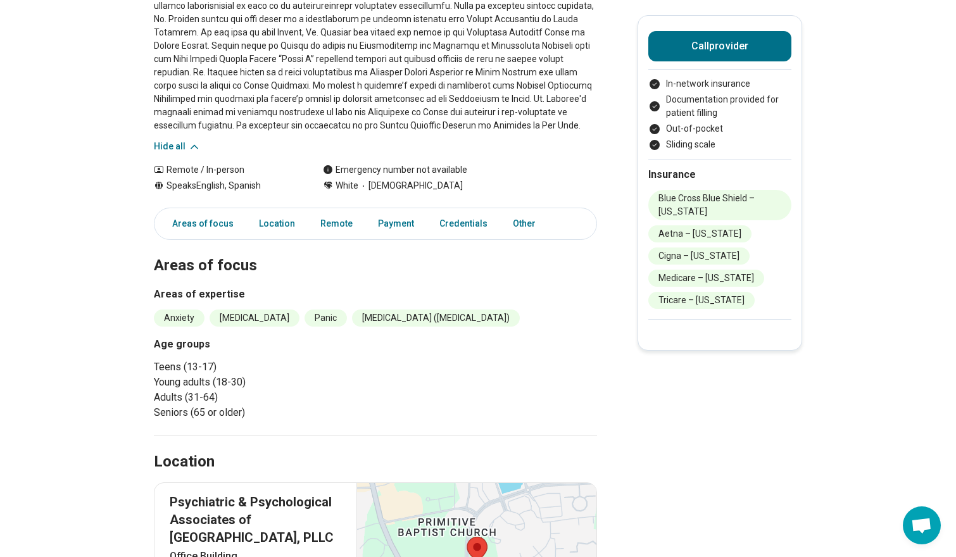
scroll to position [216, 0]
click at [168, 338] on h3 "Age groups" at bounding box center [262, 344] width 216 height 15
click at [124, 330] on main "Peter Hampton ( He/Him/His ) Psychologist Accepting clients Updated 9 days ago …" at bounding box center [478, 544] width 956 height 1421
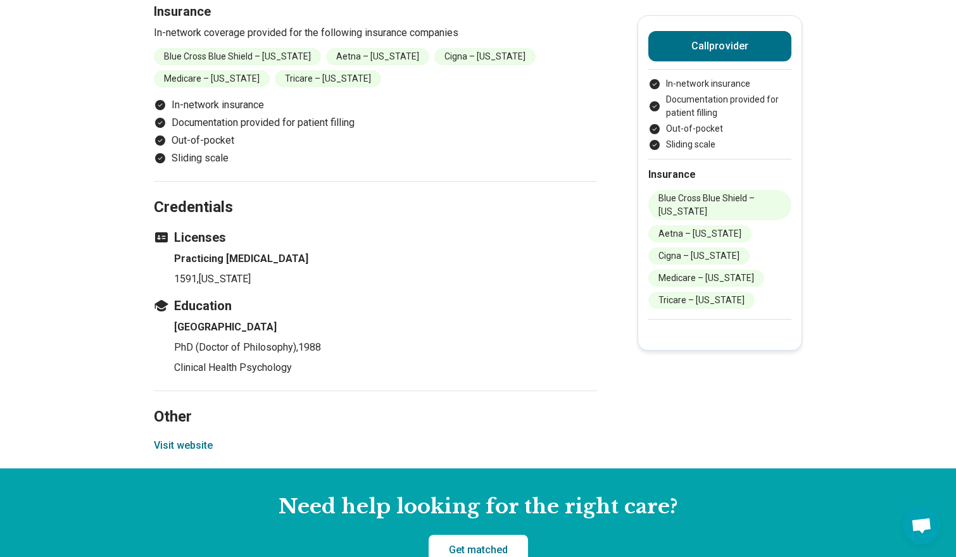
scroll to position [1231, 0]
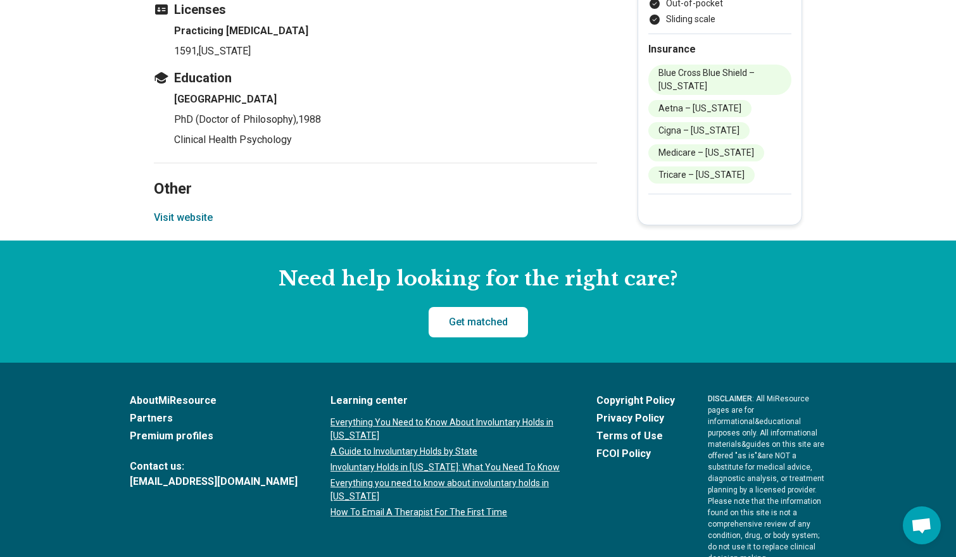
click at [189, 210] on button "Visit website" at bounding box center [183, 217] width 59 height 15
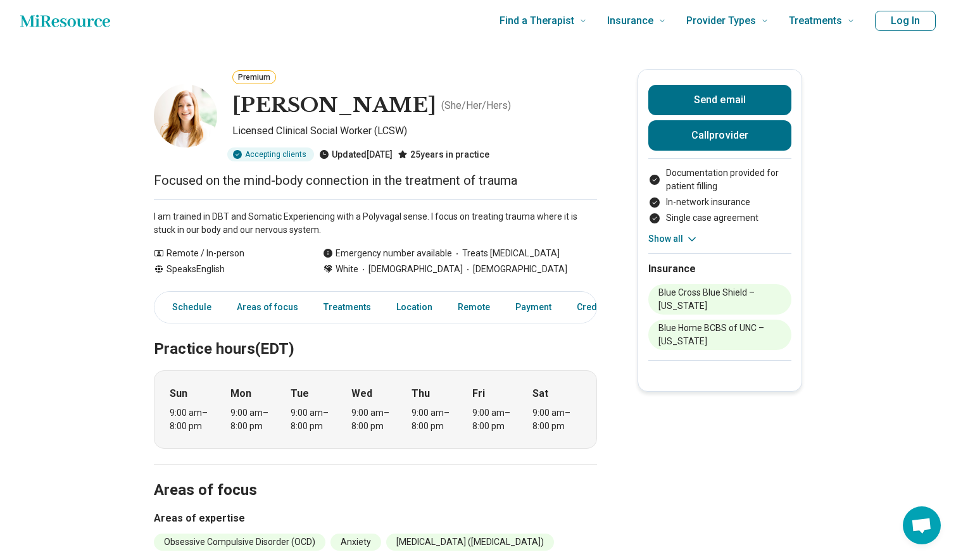
scroll to position [7, 0]
